Goal: Information Seeking & Learning: Compare options

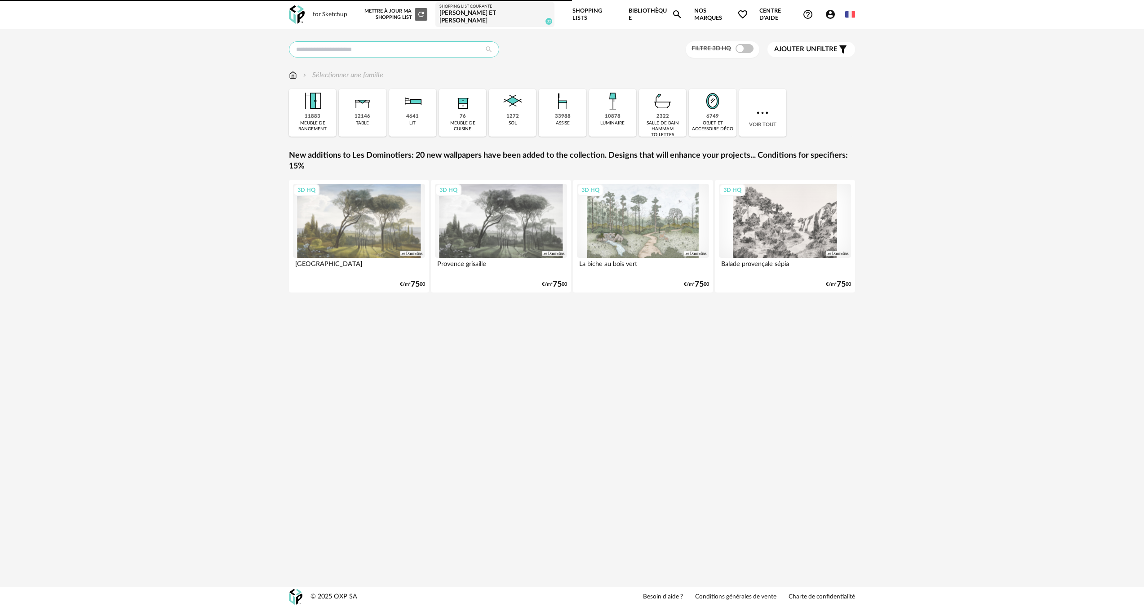
click at [342, 41] on input "text" at bounding box center [394, 49] width 210 height 16
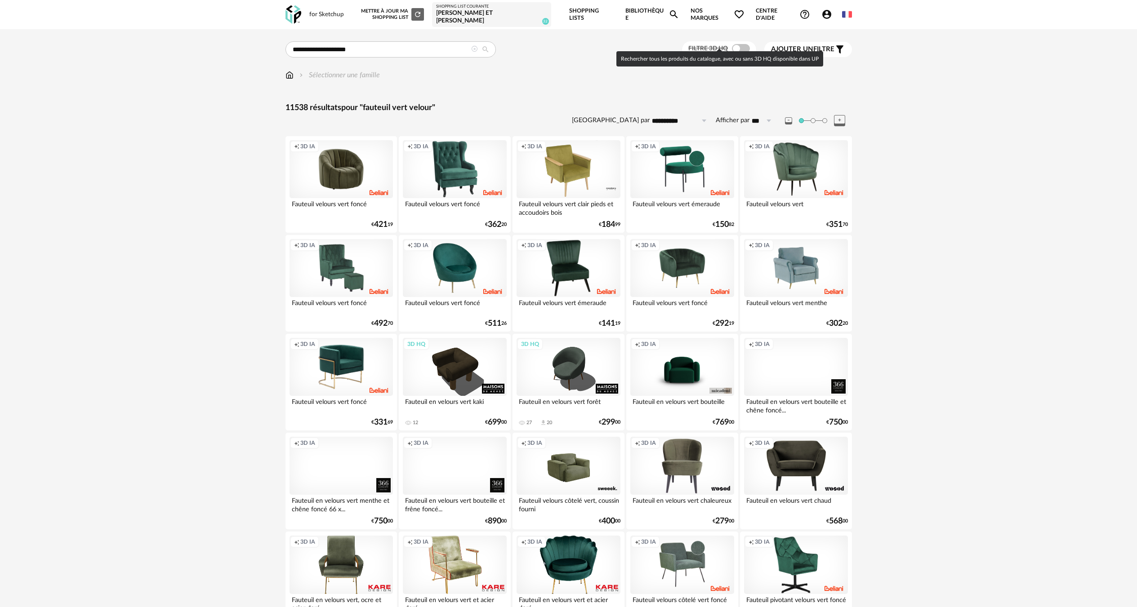
click at [740, 44] on span at bounding box center [741, 48] width 18 height 9
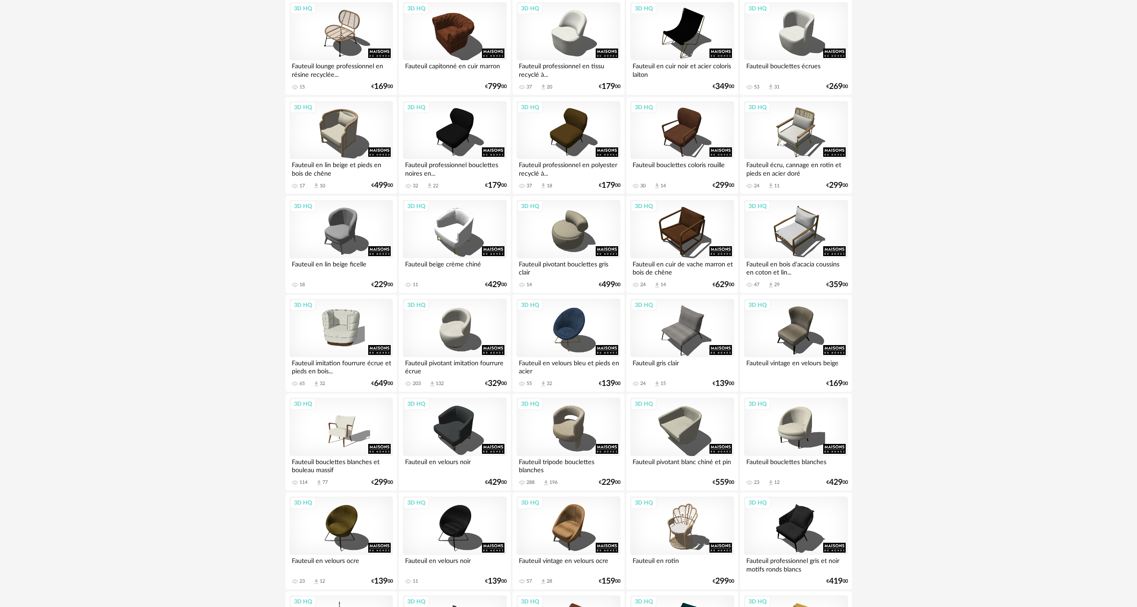
scroll to position [1560, 0]
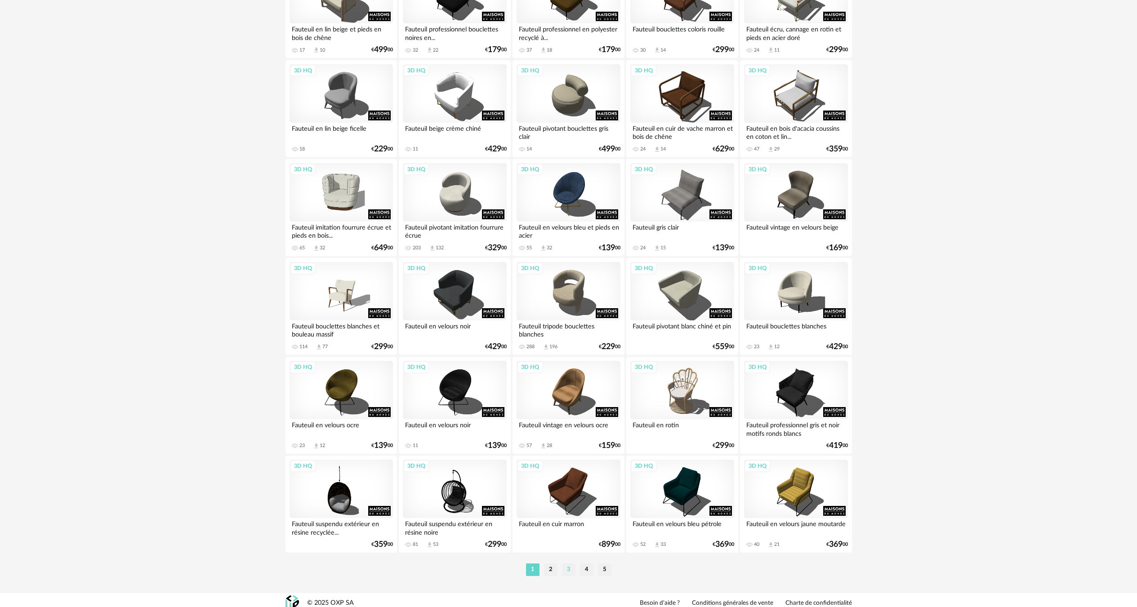
click at [565, 564] on li "3" at bounding box center [568, 570] width 13 height 13
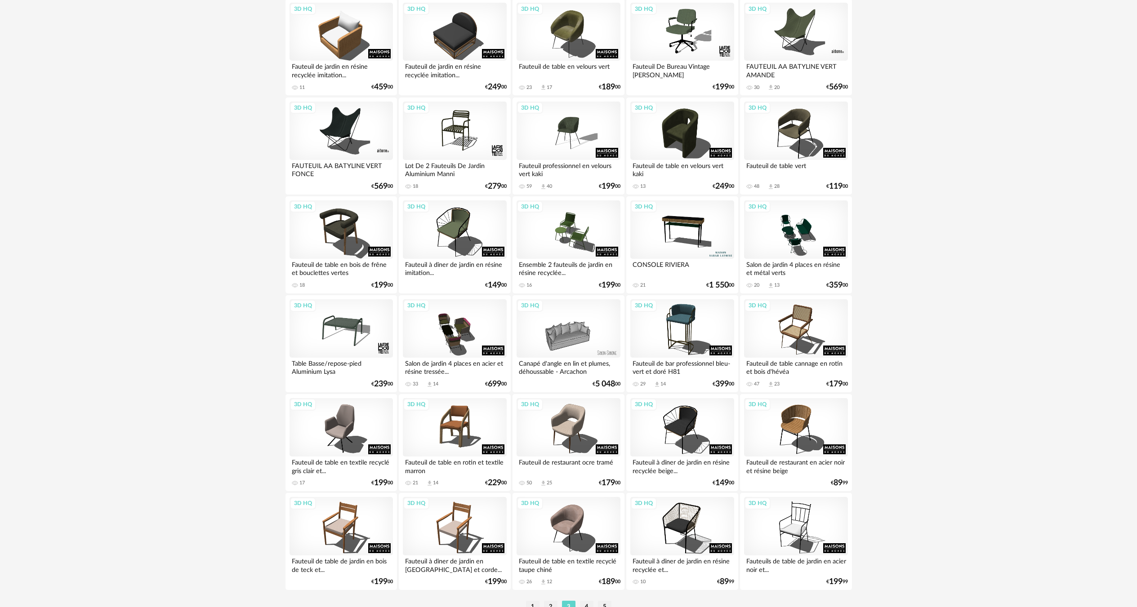
scroll to position [1560, 0]
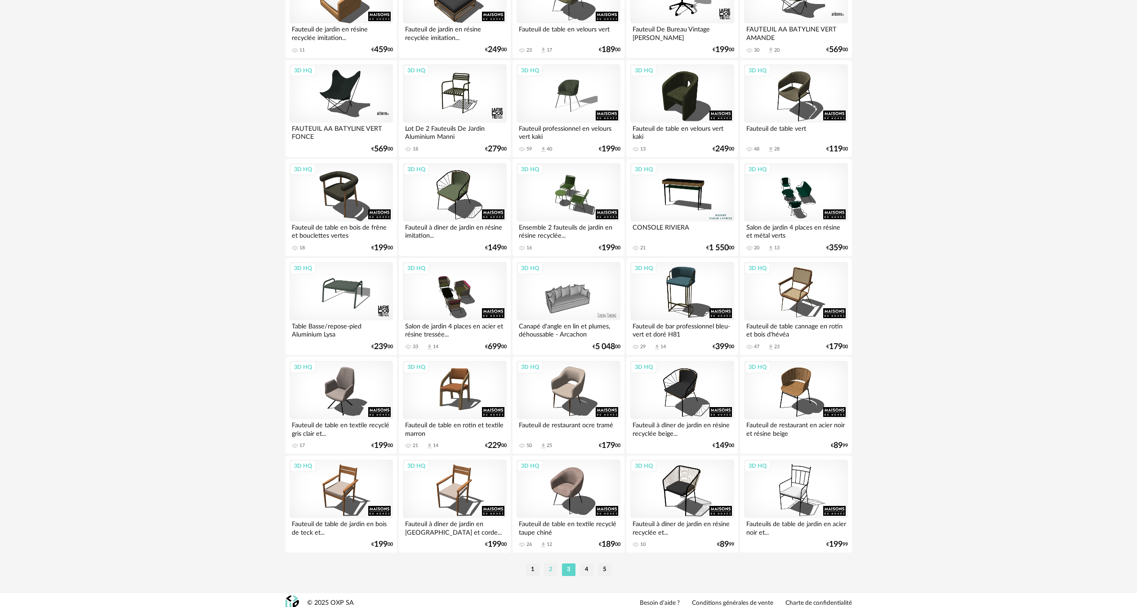
click at [551, 564] on li "2" at bounding box center [550, 570] width 13 height 13
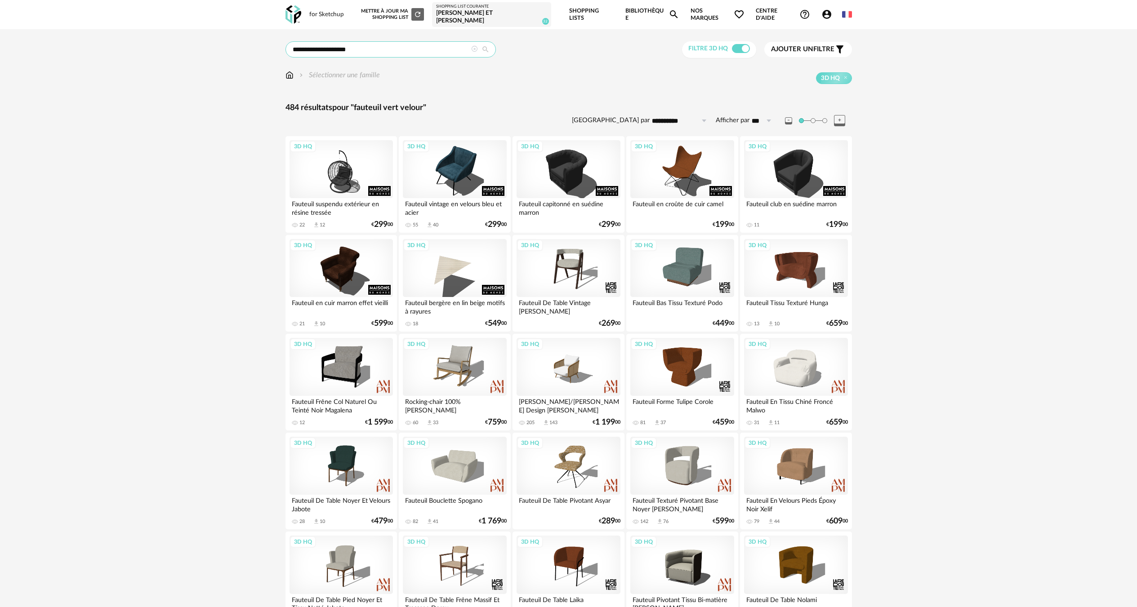
click at [428, 41] on input "**********" at bounding box center [390, 49] width 210 height 16
type input "**********"
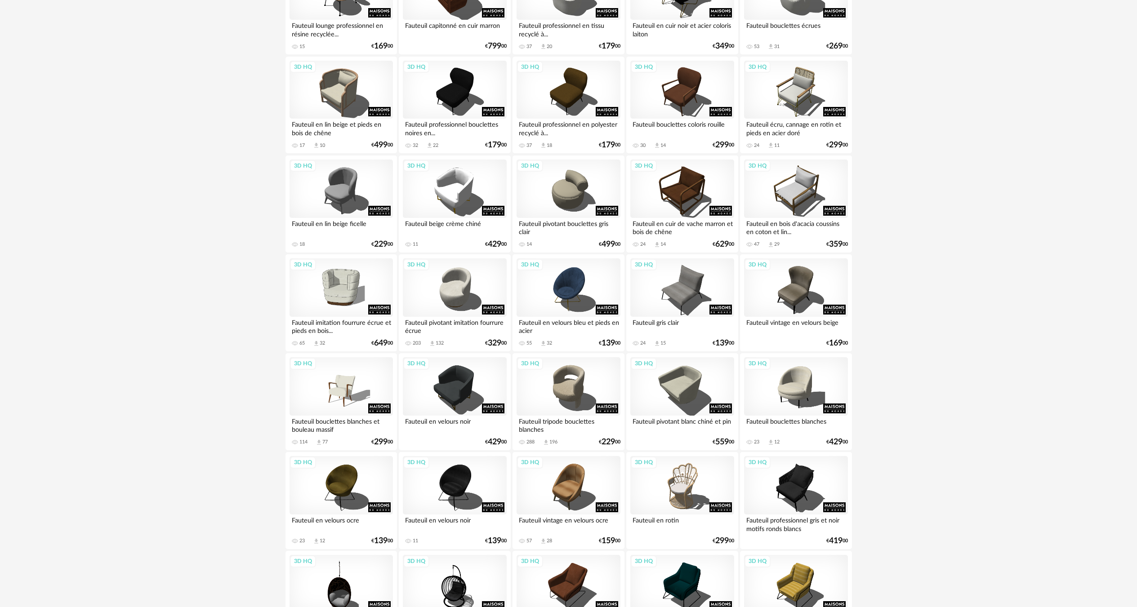
scroll to position [1560, 0]
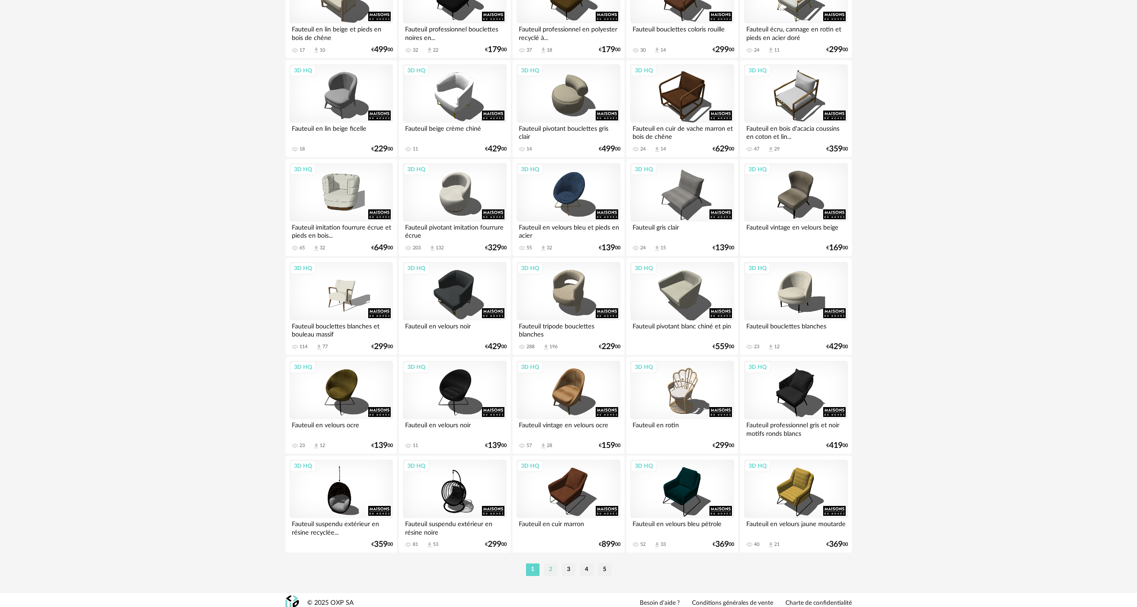
click at [552, 566] on li "2" at bounding box center [550, 570] width 13 height 13
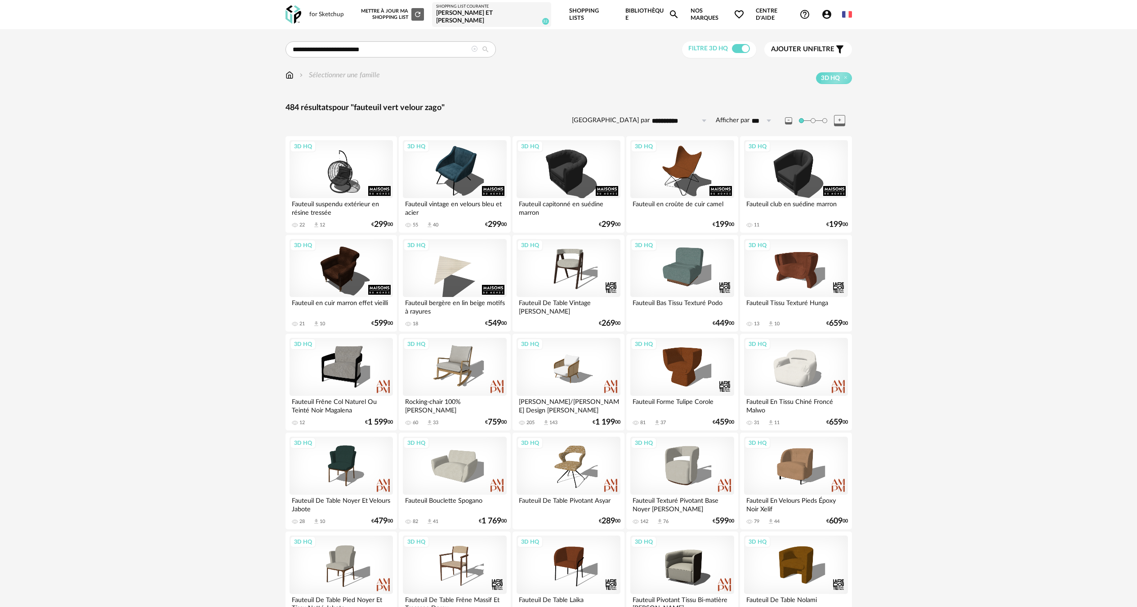
click at [822, 45] on span "Ajouter un filtre" at bounding box center [802, 49] width 63 height 9
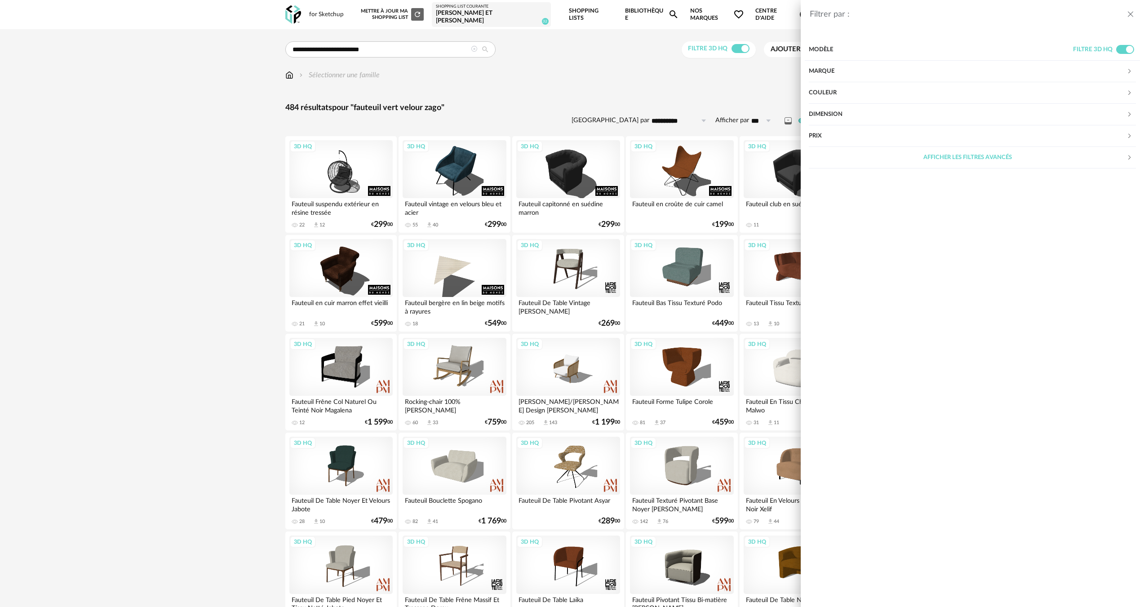
click at [864, 93] on div "Couleur" at bounding box center [968, 93] width 318 height 22
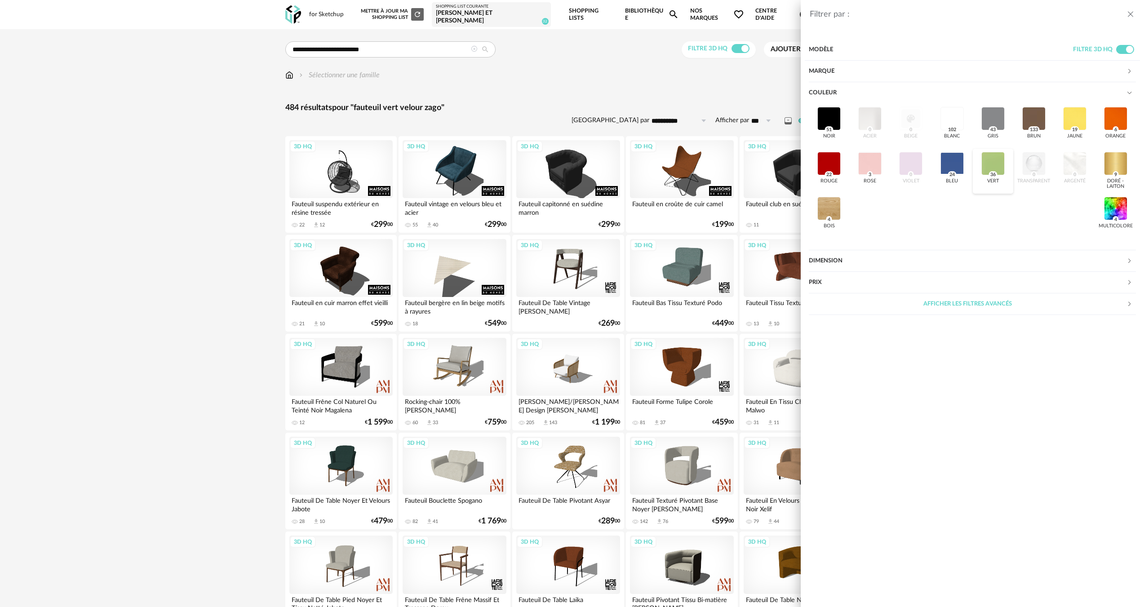
click at [992, 166] on div at bounding box center [993, 163] width 23 height 23
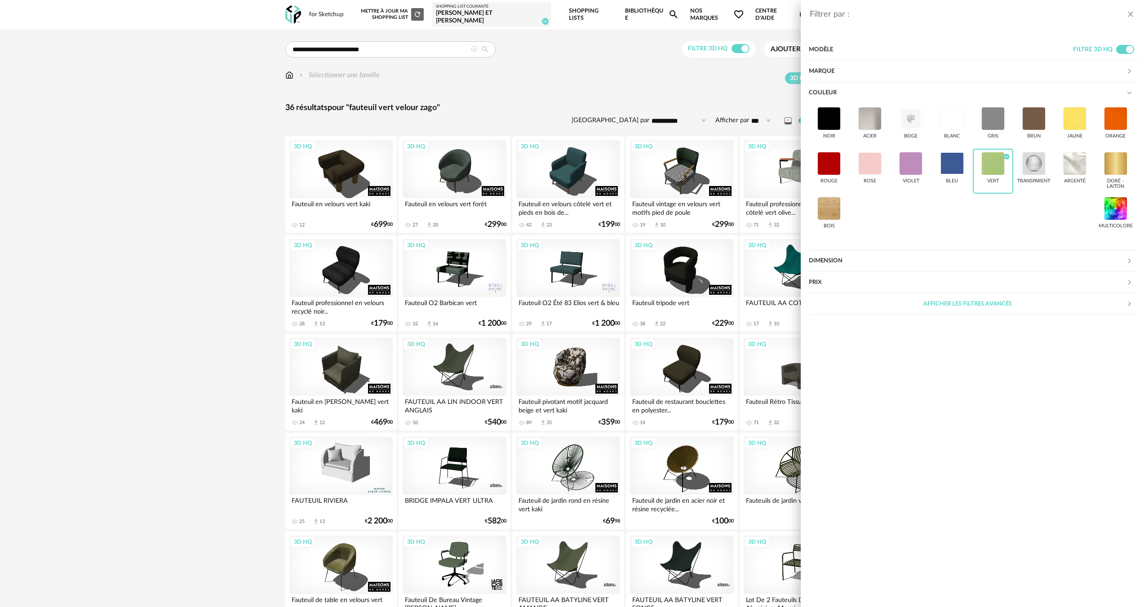
click at [199, 294] on div "Filtrer par : Modèle Filtre 3D HQ Marque &tradition 0 101 Copenhagen 0 366 Conc…" at bounding box center [572, 303] width 1144 height 607
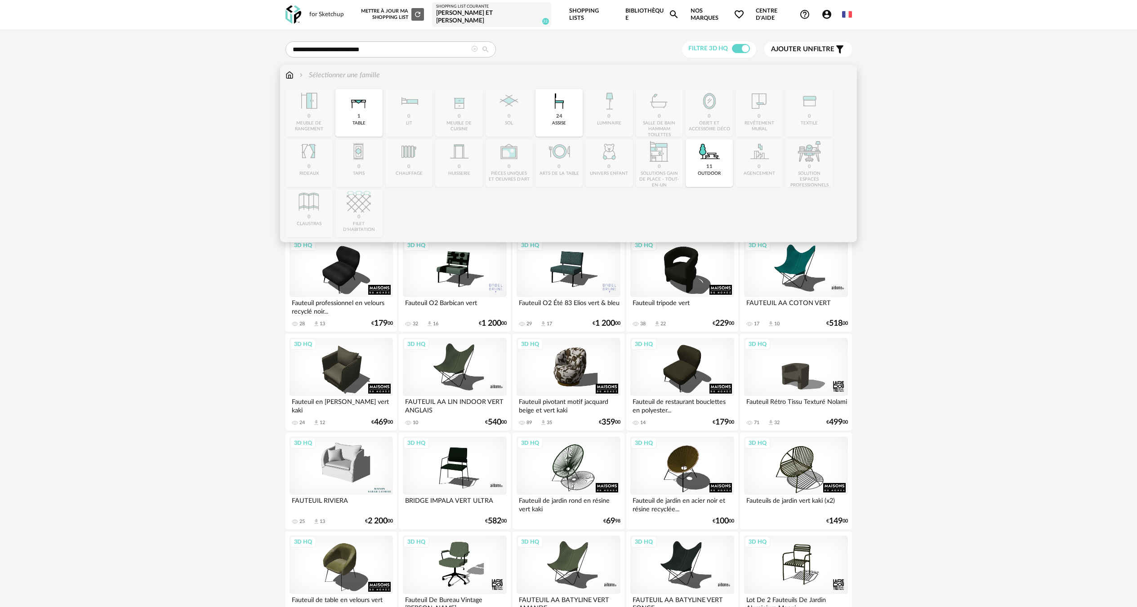
click at [287, 72] on img at bounding box center [289, 75] width 8 height 10
click at [288, 71] on img at bounding box center [289, 75] width 8 height 10
click at [288, 70] on img at bounding box center [289, 75] width 8 height 10
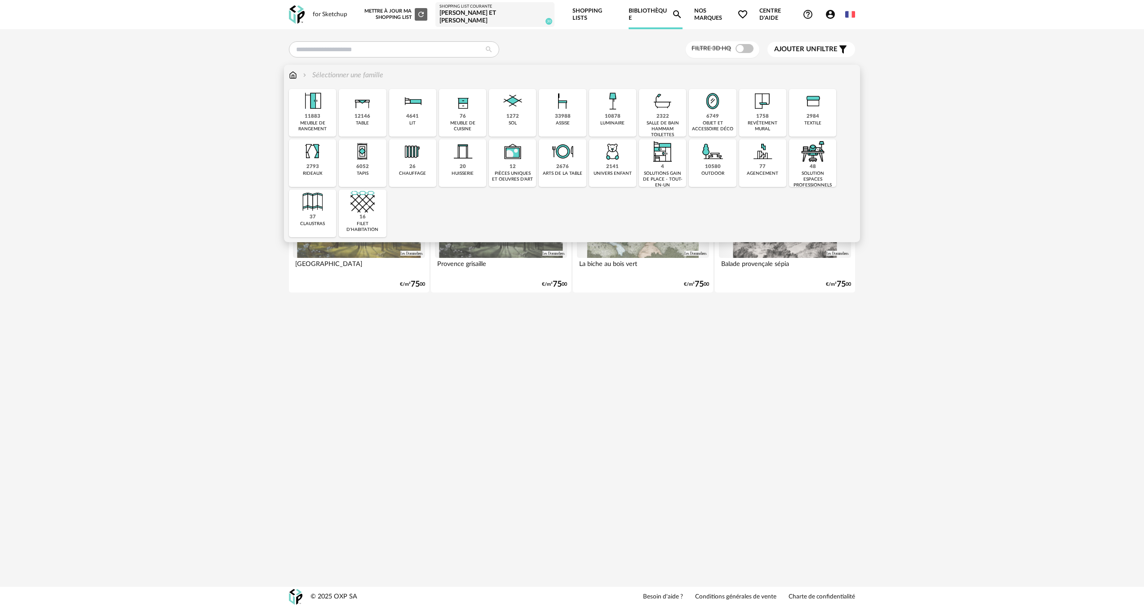
click at [759, 113] on div "1758" at bounding box center [762, 116] width 13 height 7
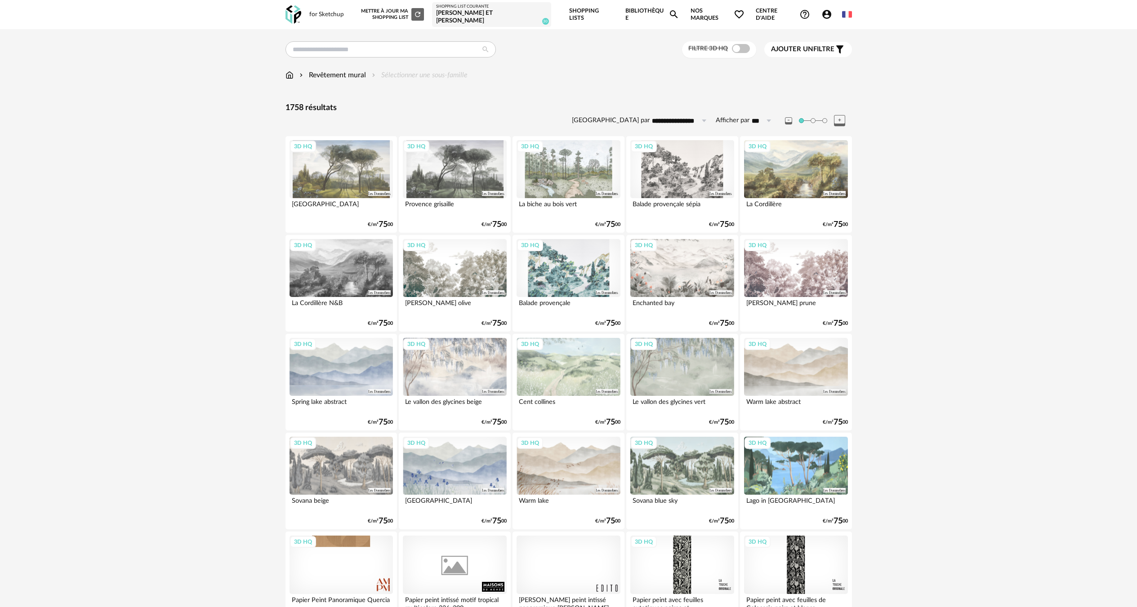
click at [817, 45] on span "Ajouter un filtre" at bounding box center [802, 49] width 63 height 9
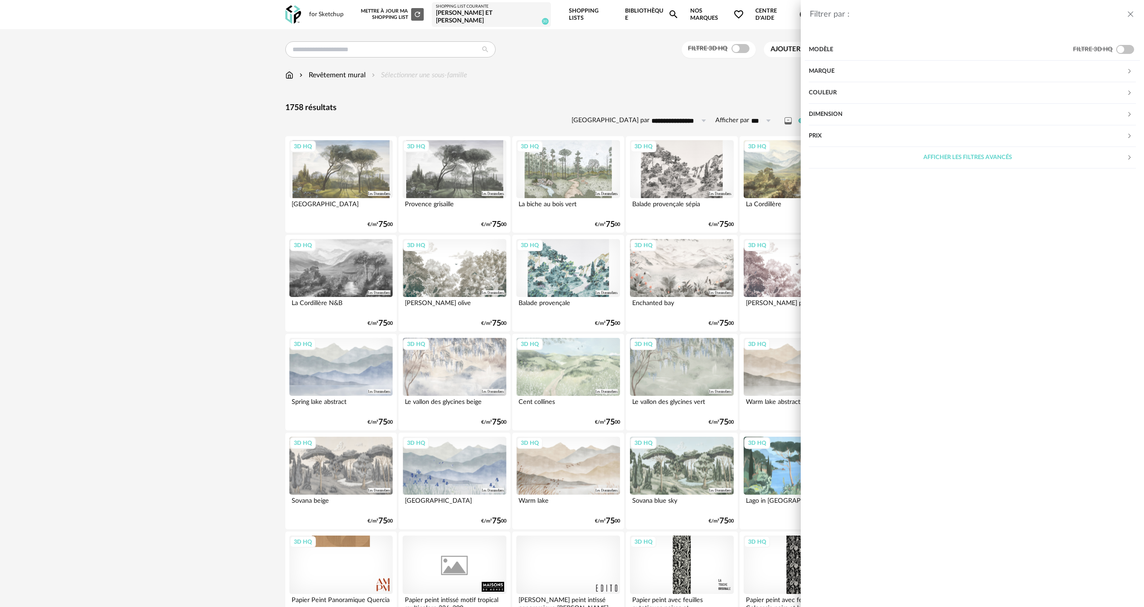
click at [859, 79] on div "Marque" at bounding box center [968, 72] width 318 height 22
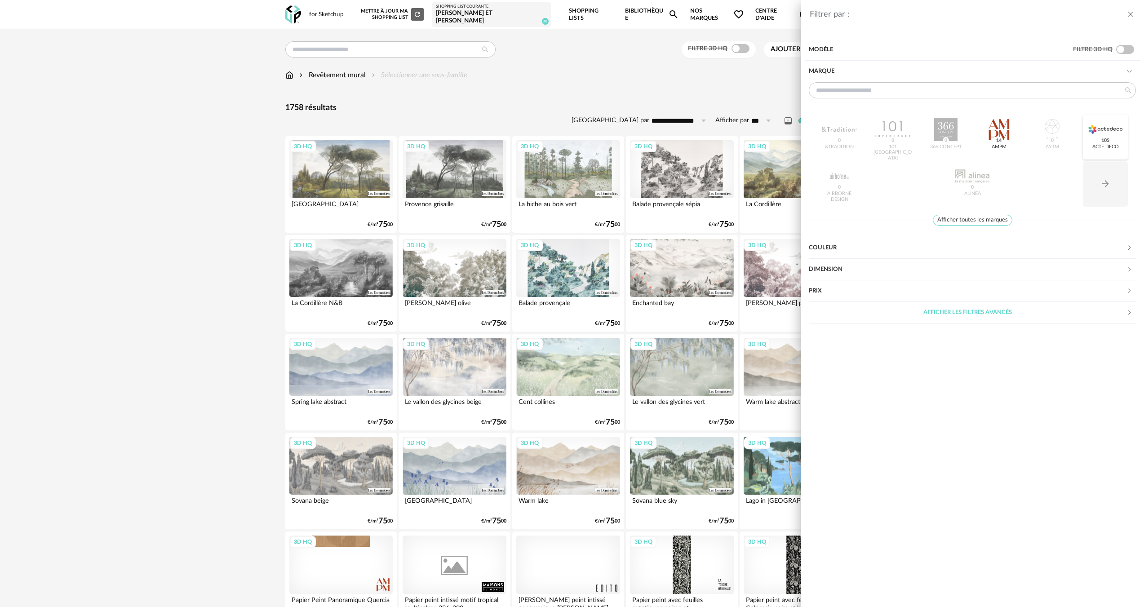
click at [1098, 131] on div at bounding box center [1105, 129] width 35 height 23
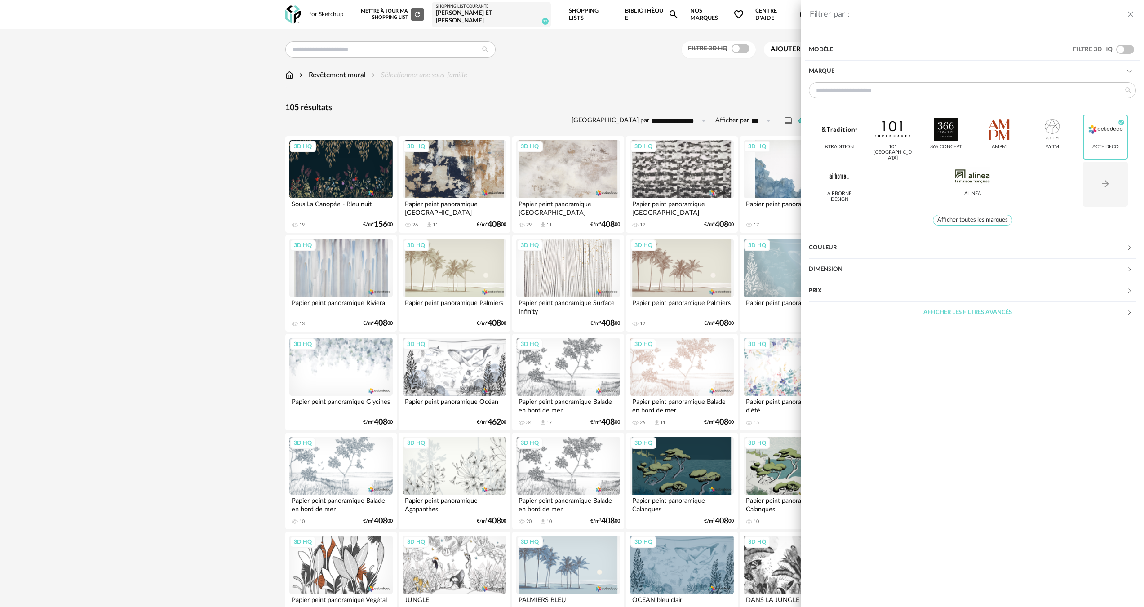
click at [112, 311] on div "Filtrer par : Modèle Filtre 3D HQ Marque &tradition 101 [GEOGRAPHIC_DATA] 366 C…" at bounding box center [572, 303] width 1144 height 607
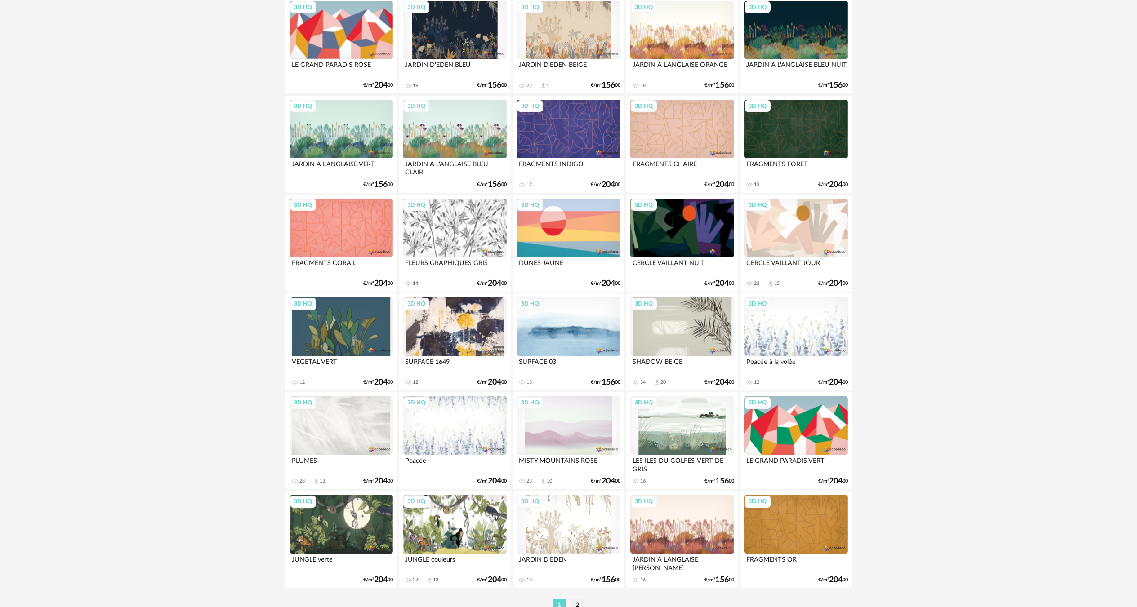
scroll to position [1560, 0]
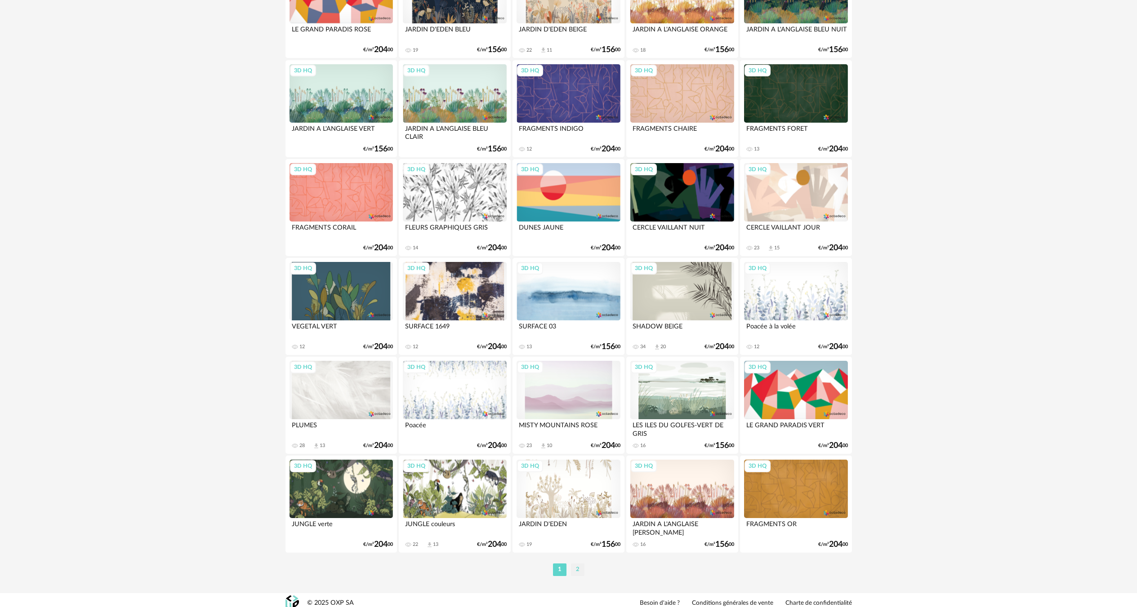
click at [582, 564] on li "2" at bounding box center [577, 570] width 13 height 13
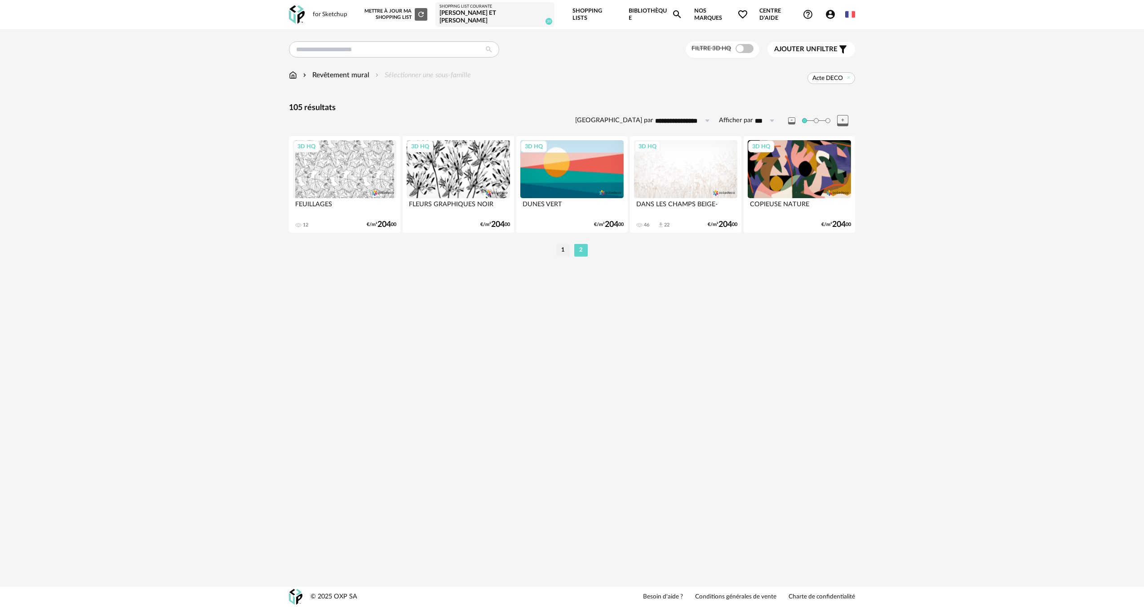
click at [852, 402] on div "for Sketchup Nouvelle shopping list Mettre à jour ma Shopping List Refresh icon…" at bounding box center [572, 303] width 1144 height 607
click at [1143, 1] on header "for Sketchup Nouvelle shopping list Mettre à jour ma Shopping List Refresh icon…" at bounding box center [572, 14] width 1144 height 29
